Goal: Task Accomplishment & Management: Manage account settings

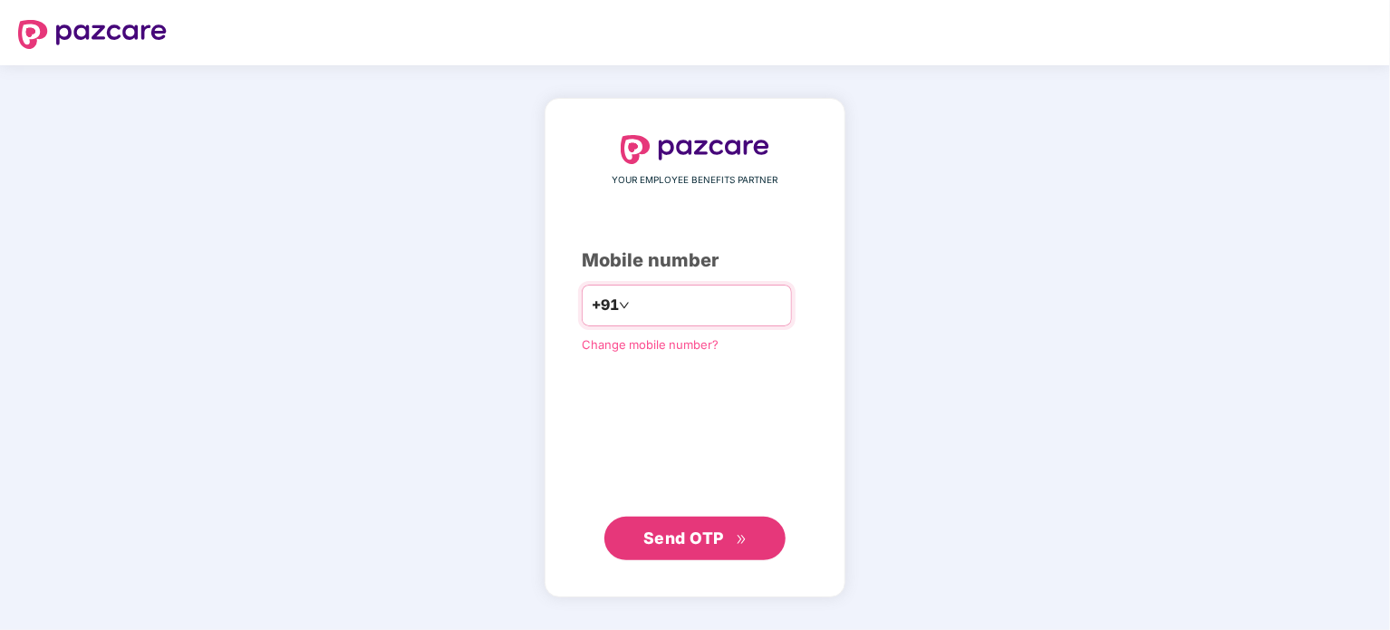
click at [724, 308] on input "number" at bounding box center [707, 305] width 149 height 29
type input "**********"
click at [720, 536] on span "Send OTP" at bounding box center [683, 537] width 81 height 19
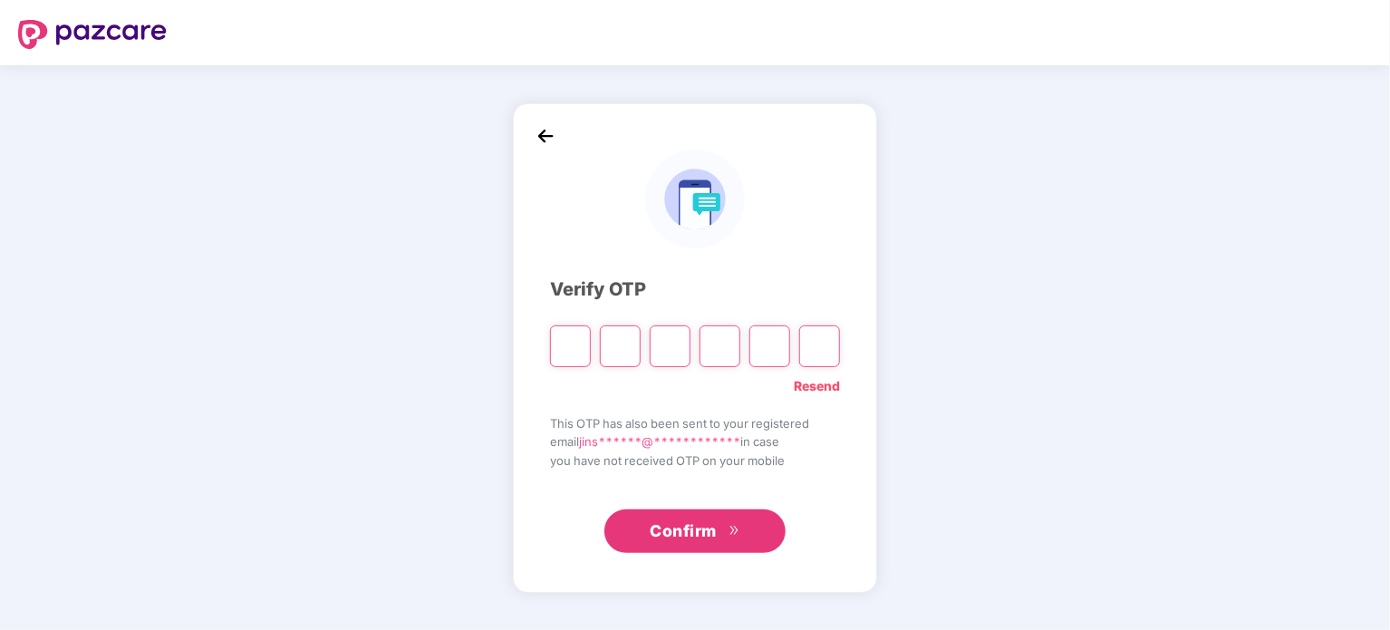
click at [575, 348] on input "Please enter verification code. Digit 1" at bounding box center [570, 346] width 41 height 42
paste input "*"
type input "*"
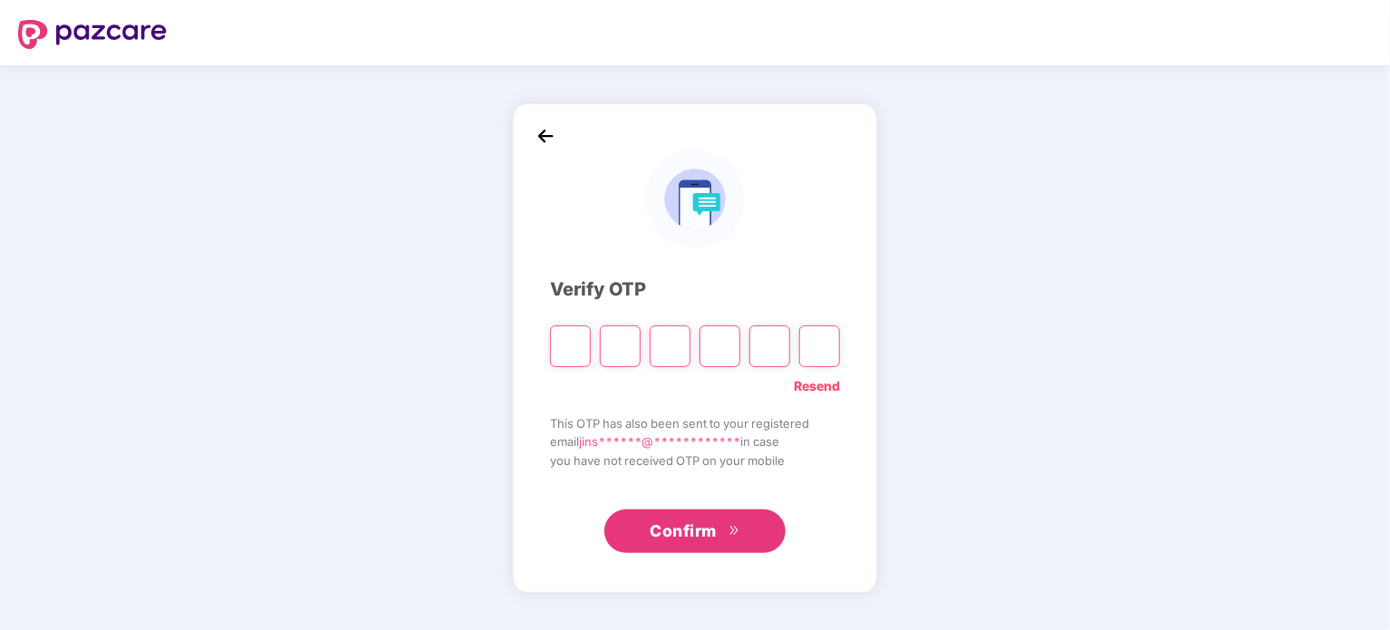
type input "*"
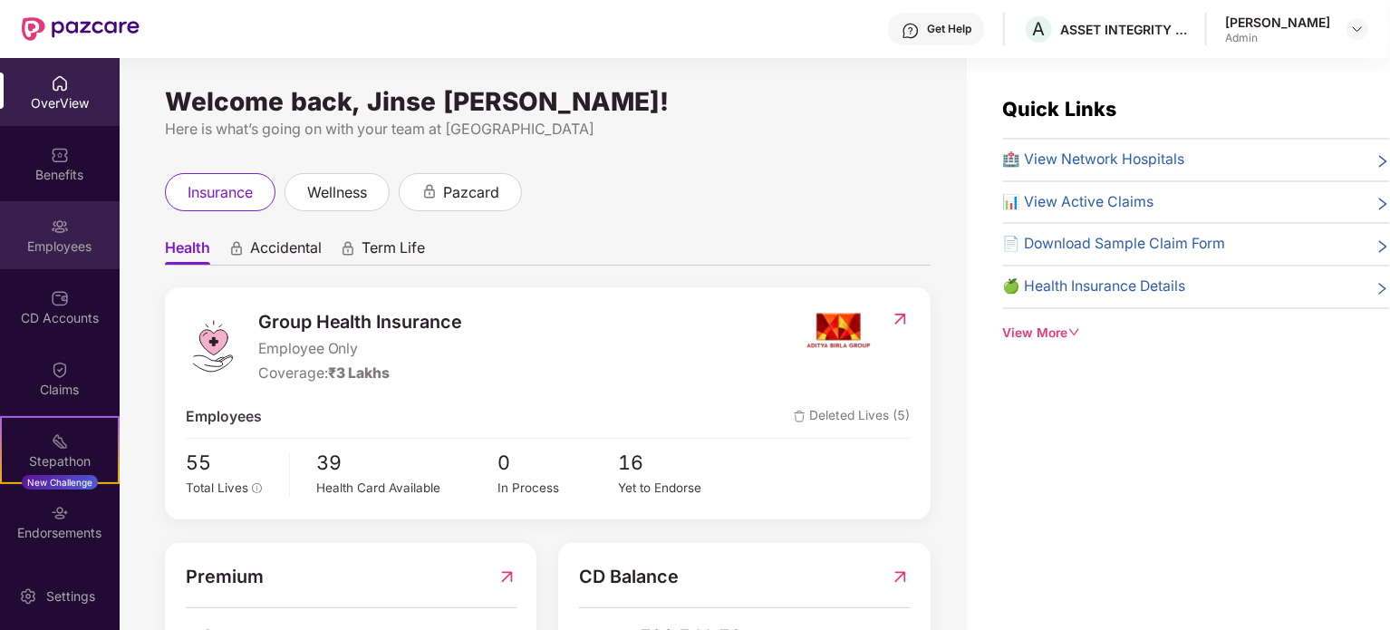
click at [51, 226] on img at bounding box center [60, 226] width 18 height 18
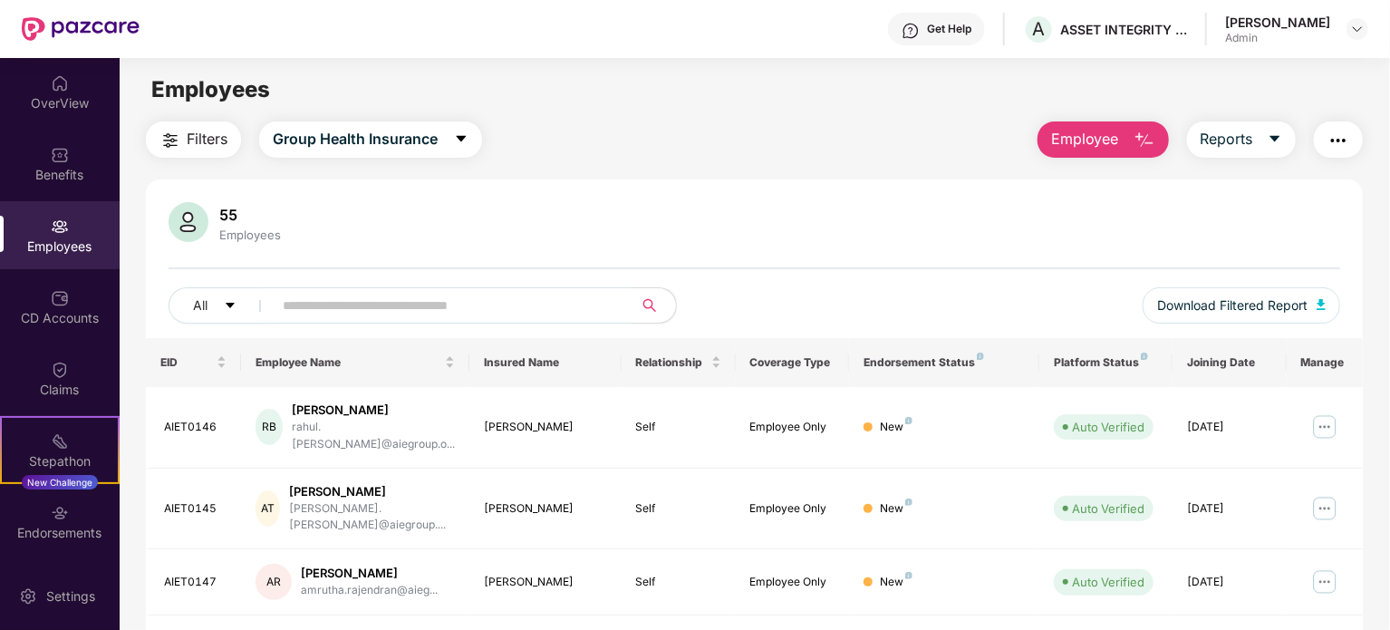
click at [1145, 136] on img "button" at bounding box center [1144, 141] width 22 height 22
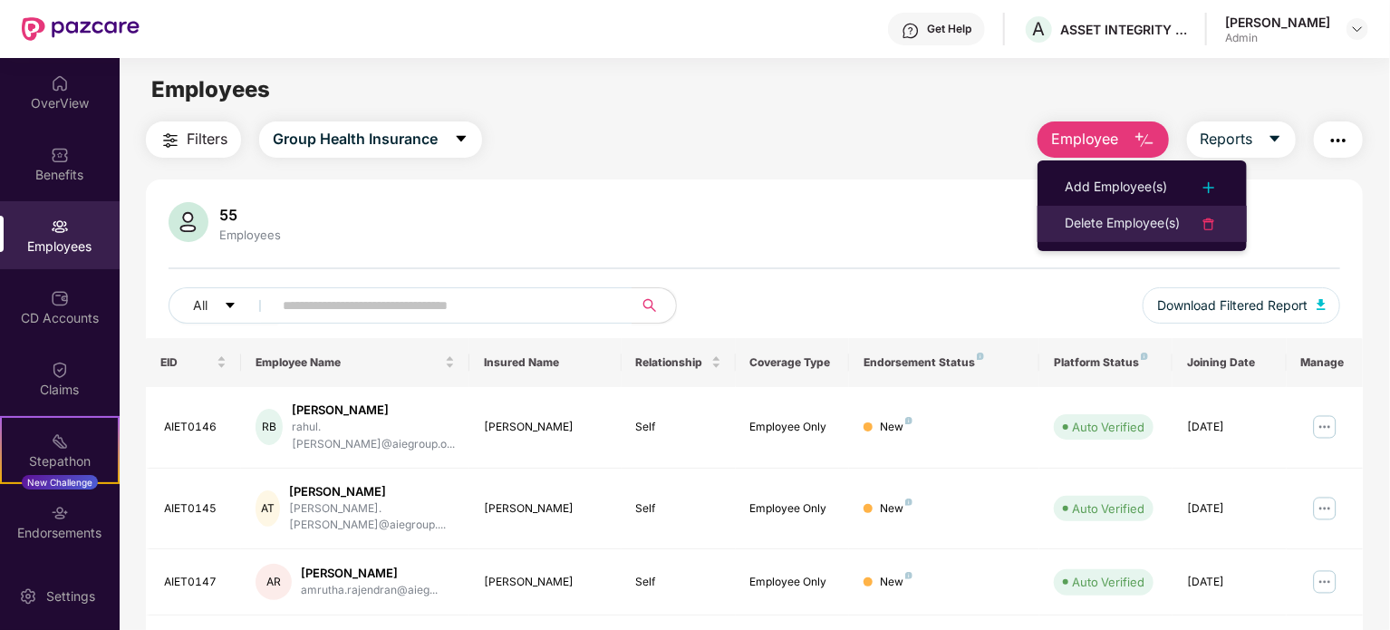
click at [1144, 219] on div "Delete Employee(s)" at bounding box center [1122, 224] width 115 height 22
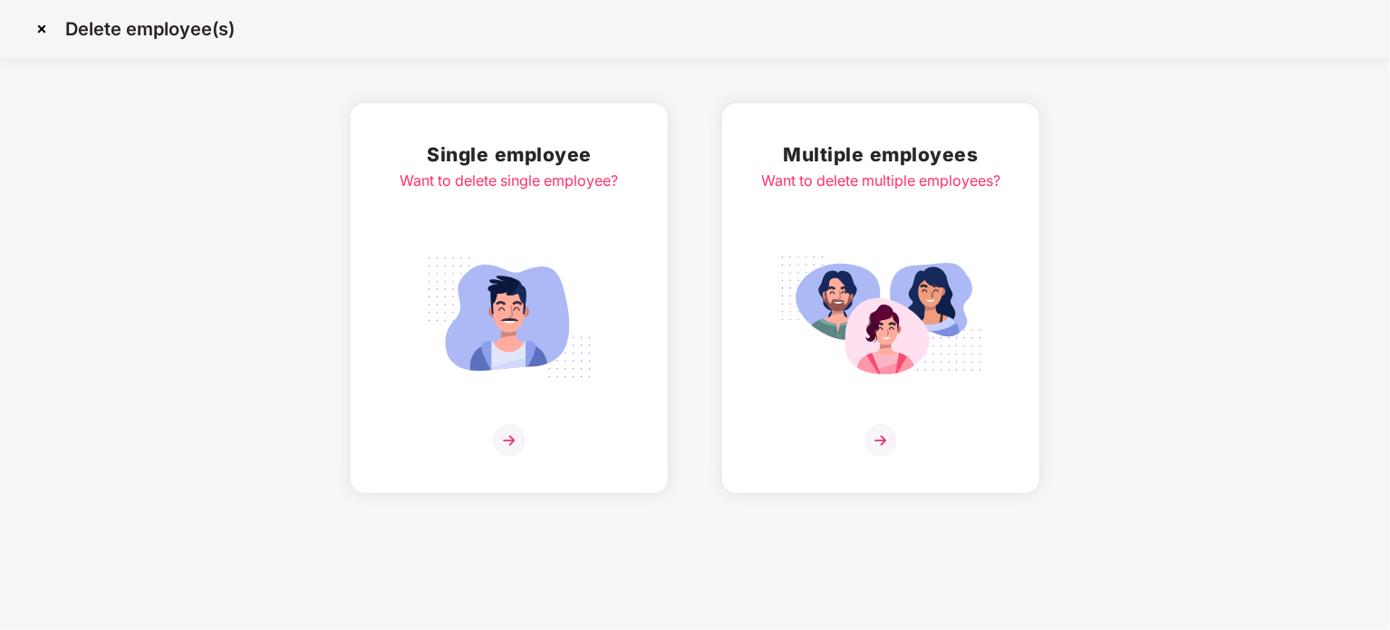
click at [507, 439] on img at bounding box center [509, 440] width 33 height 33
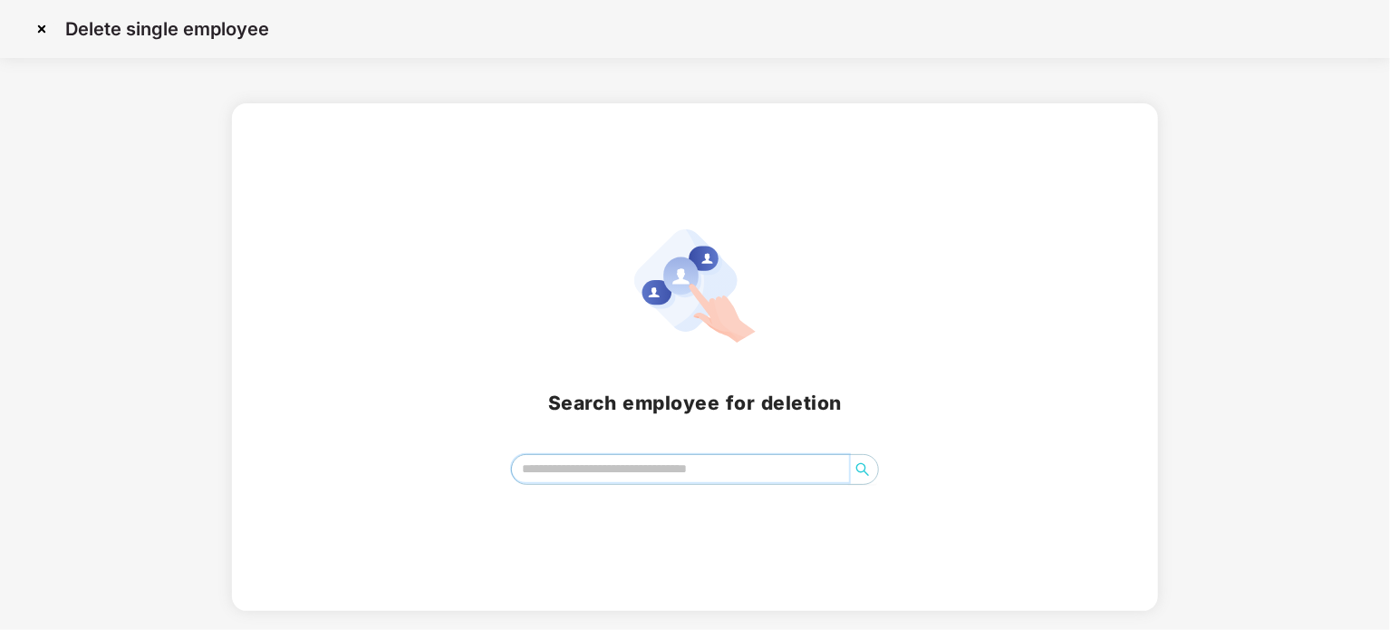
click at [604, 477] on input "search" at bounding box center [680, 468] width 337 height 27
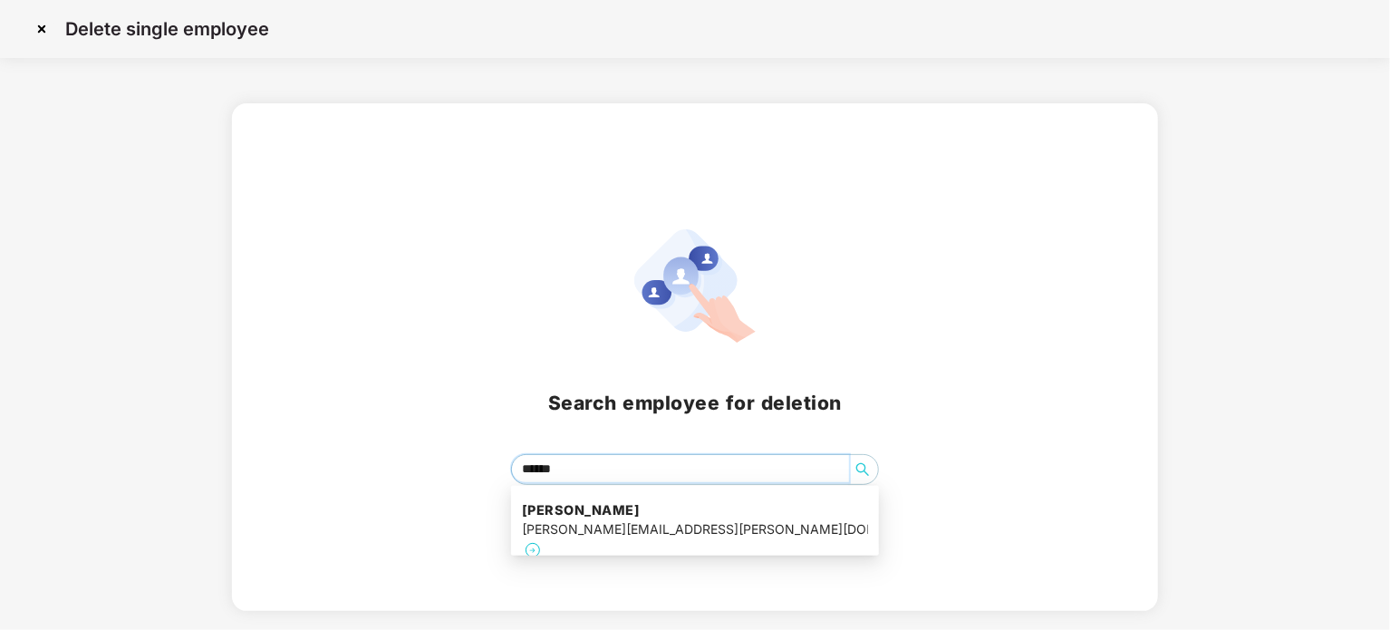
type input "*******"
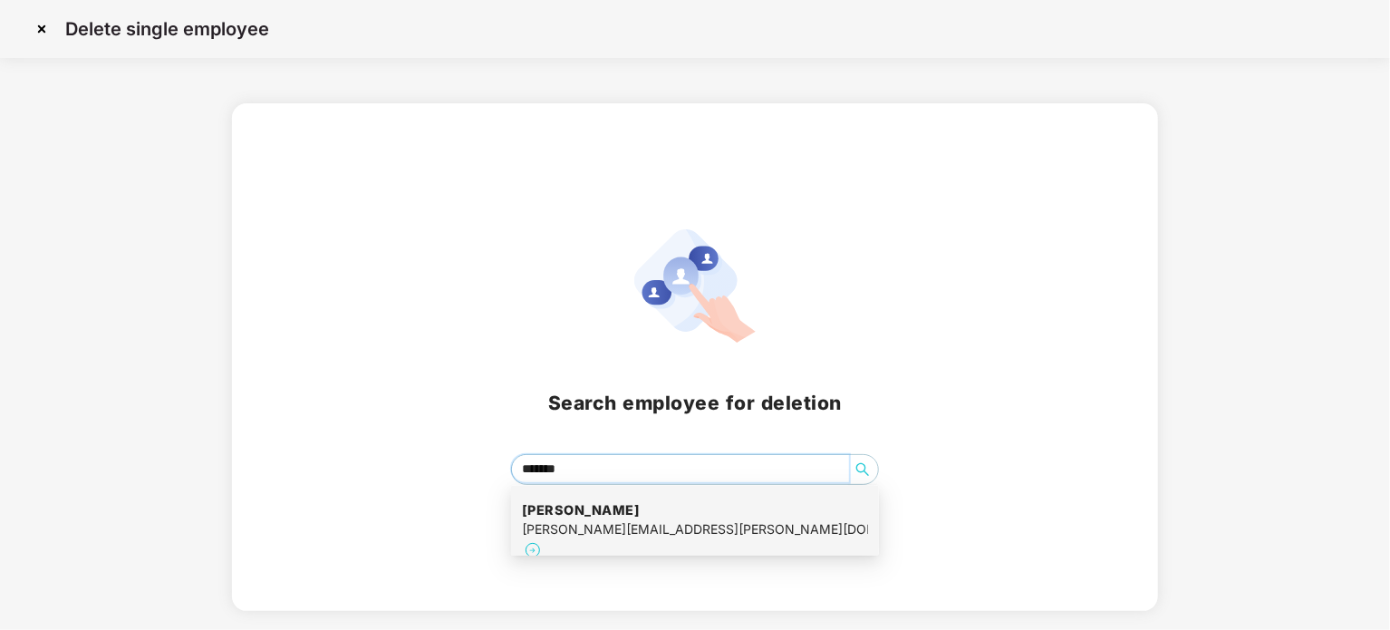
click at [638, 521] on div "[PERSON_NAME][EMAIL_ADDRESS][PERSON_NAME][DOMAIN_NAME]" at bounding box center [695, 529] width 346 height 20
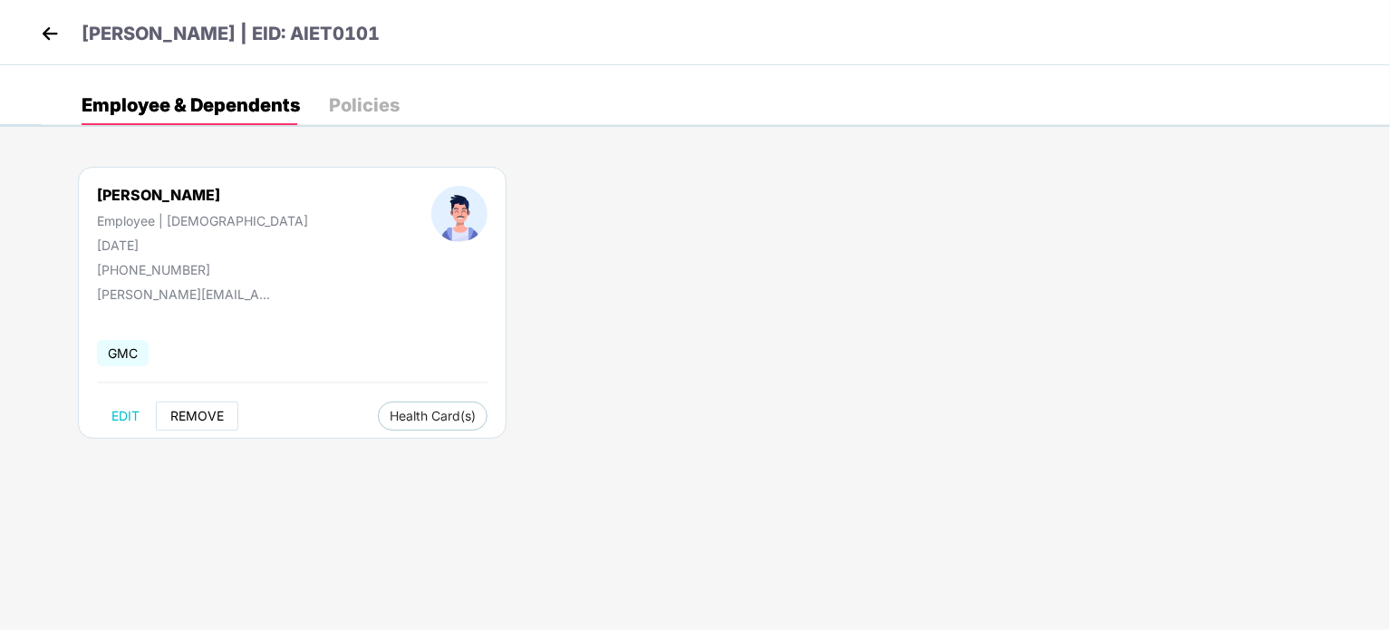
click at [200, 419] on span "REMOVE" at bounding box center [196, 416] width 53 height 14
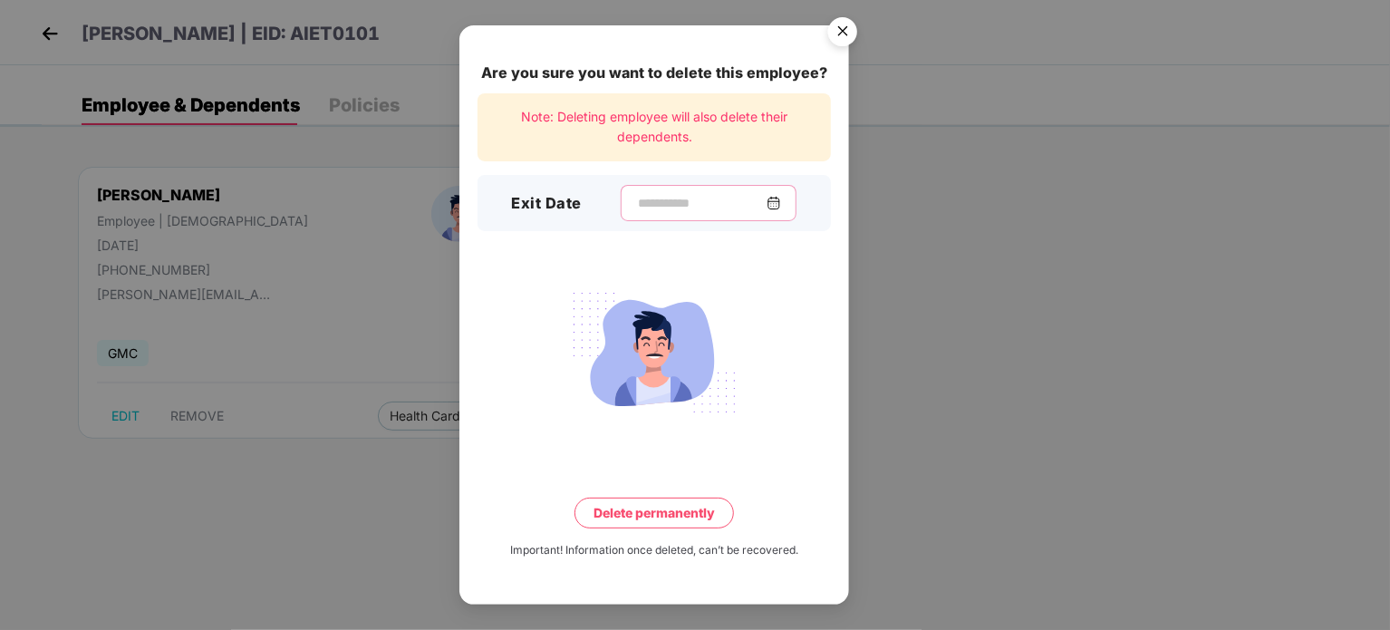
click at [692, 198] on input at bounding box center [701, 203] width 130 height 19
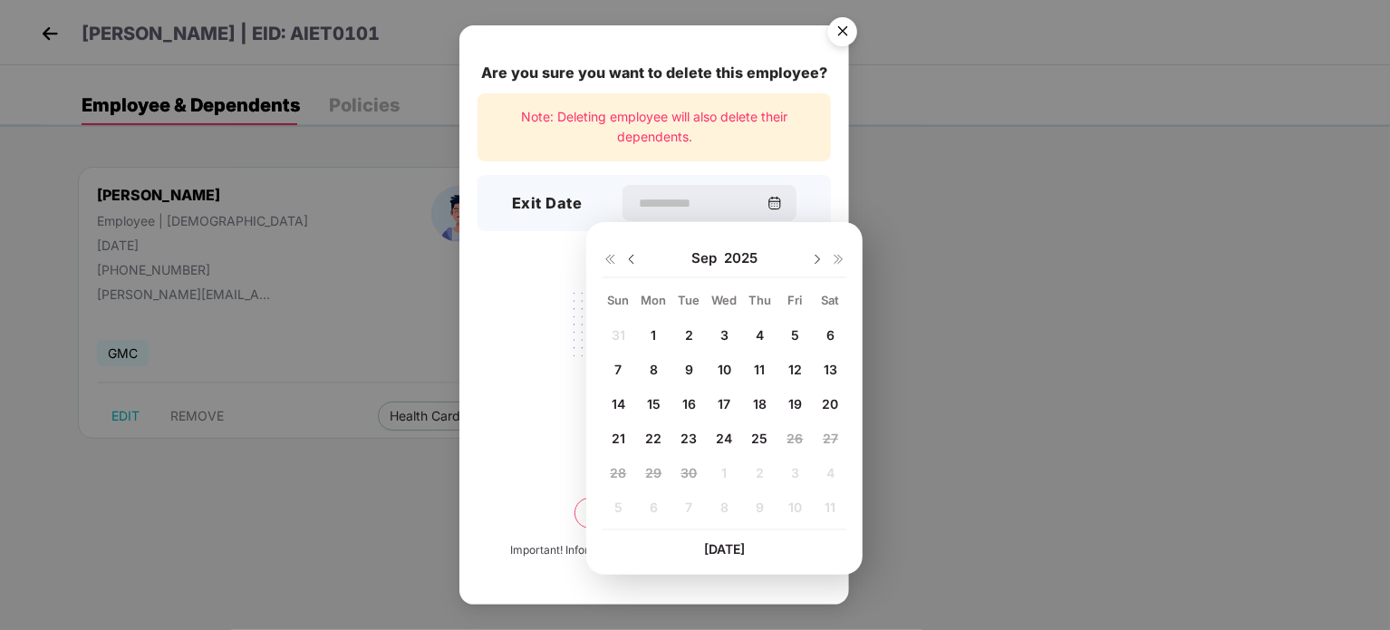
click at [728, 436] on span "24" at bounding box center [725, 437] width 16 height 15
type input "**********"
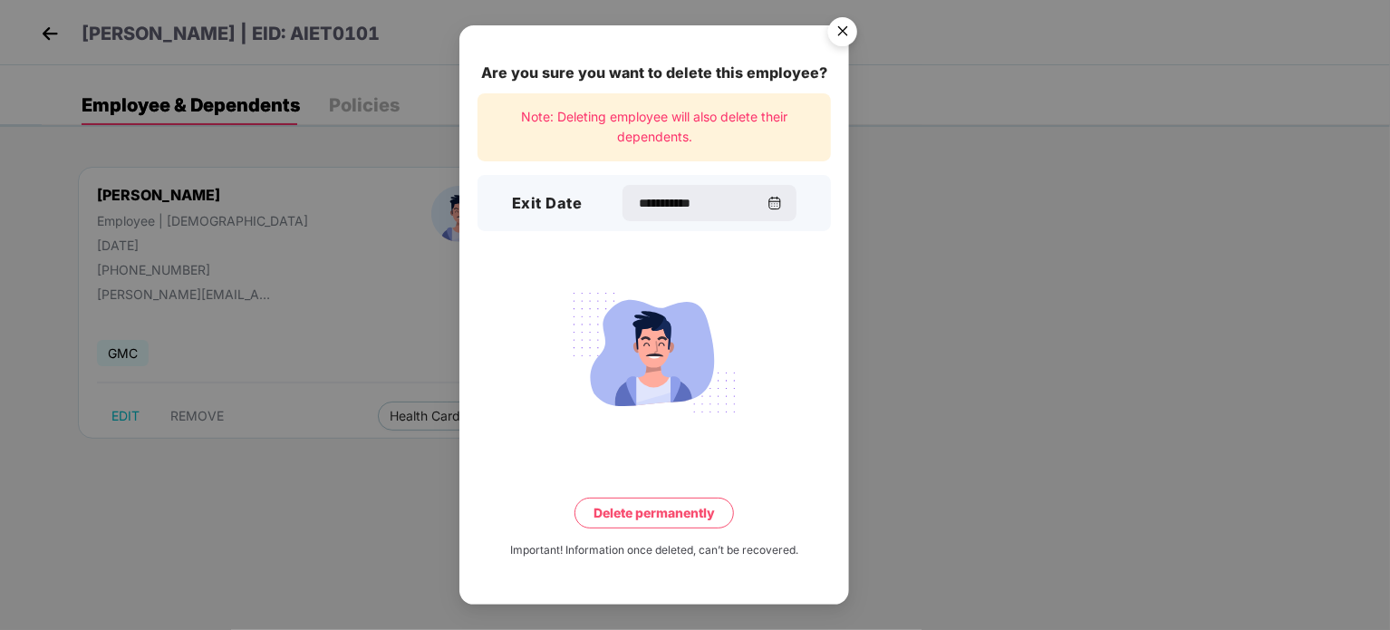
click at [674, 506] on button "Delete permanently" at bounding box center [653, 512] width 159 height 31
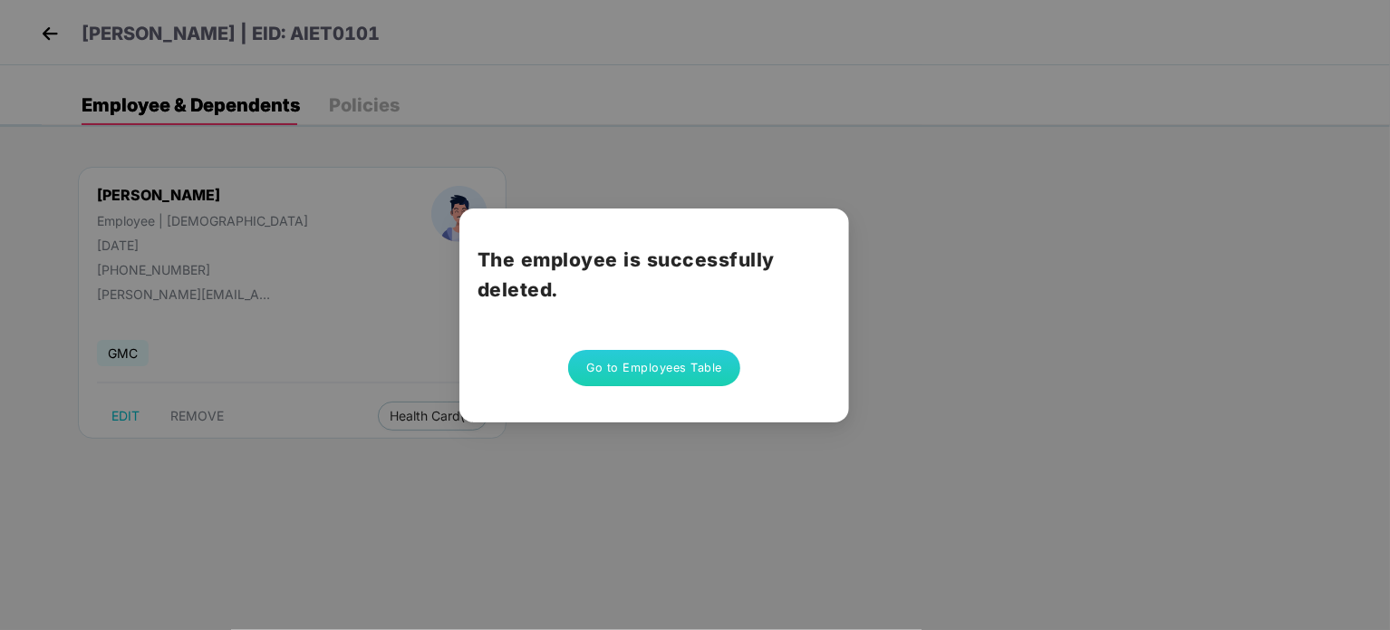
click at [645, 370] on button "Go to Employees Table" at bounding box center [654, 368] width 172 height 36
